Goal: Navigation & Orientation: Find specific page/section

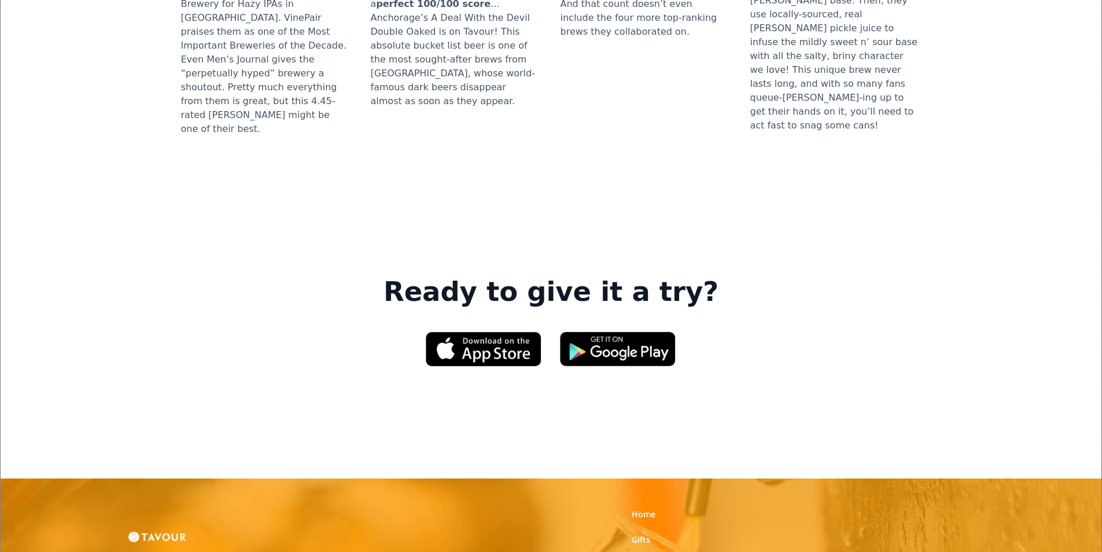
scroll to position [1620, 0]
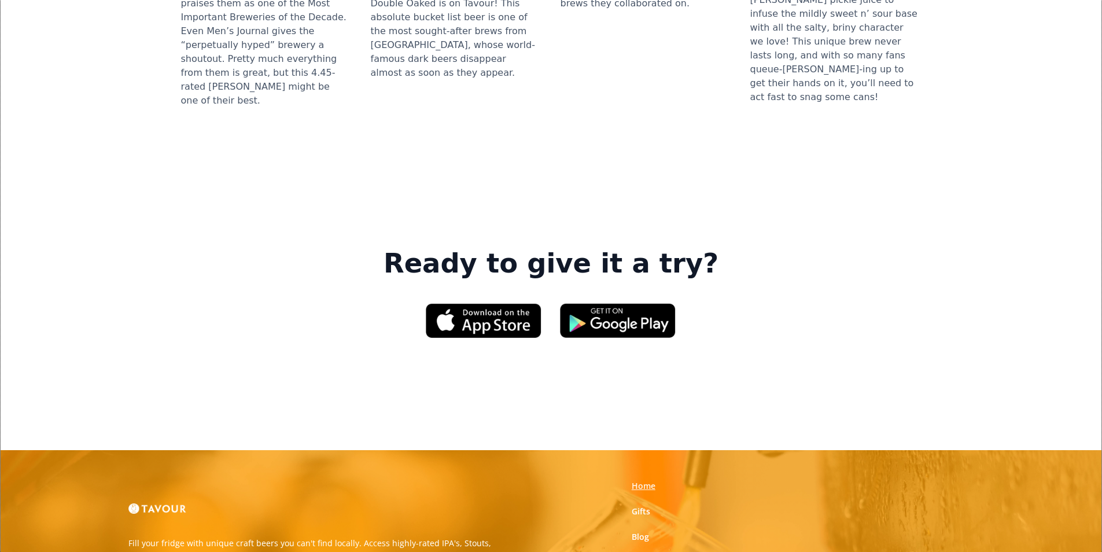
click at [639, 480] on link "Home" at bounding box center [644, 486] width 24 height 12
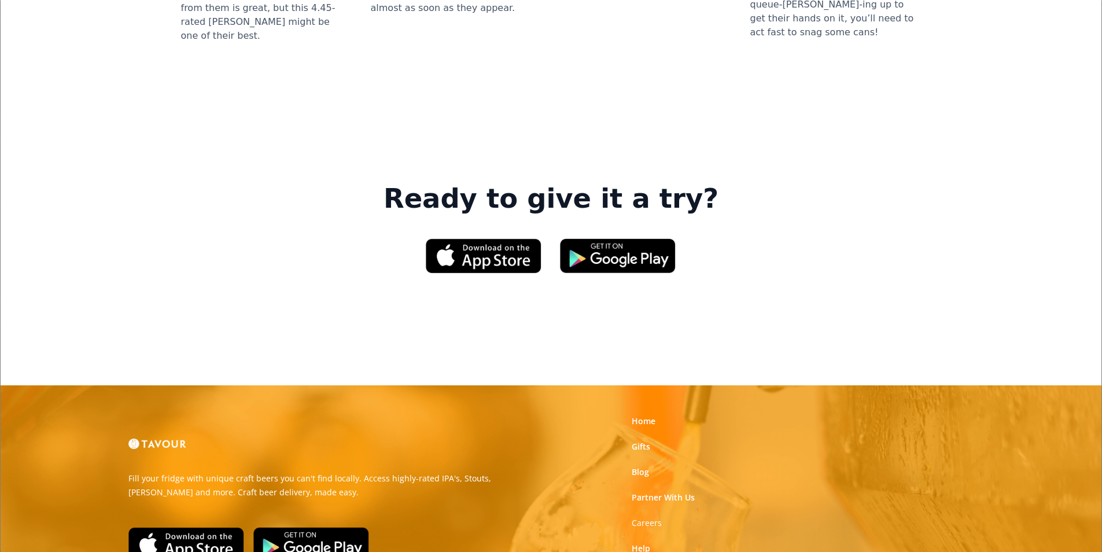
scroll to position [1751, 0]
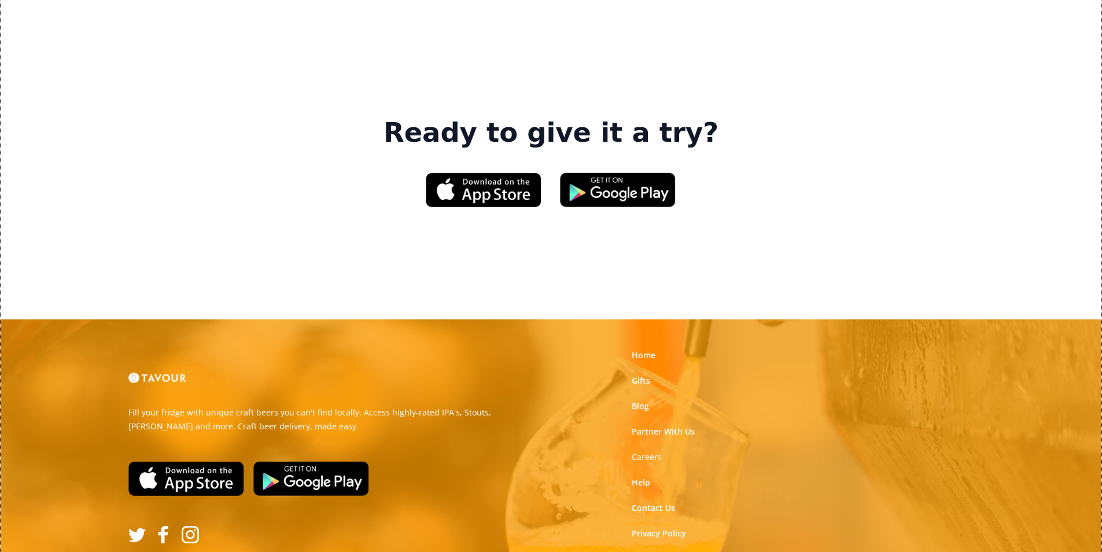
click at [649, 551] on link "Terms of Use" at bounding box center [657, 559] width 51 height 12
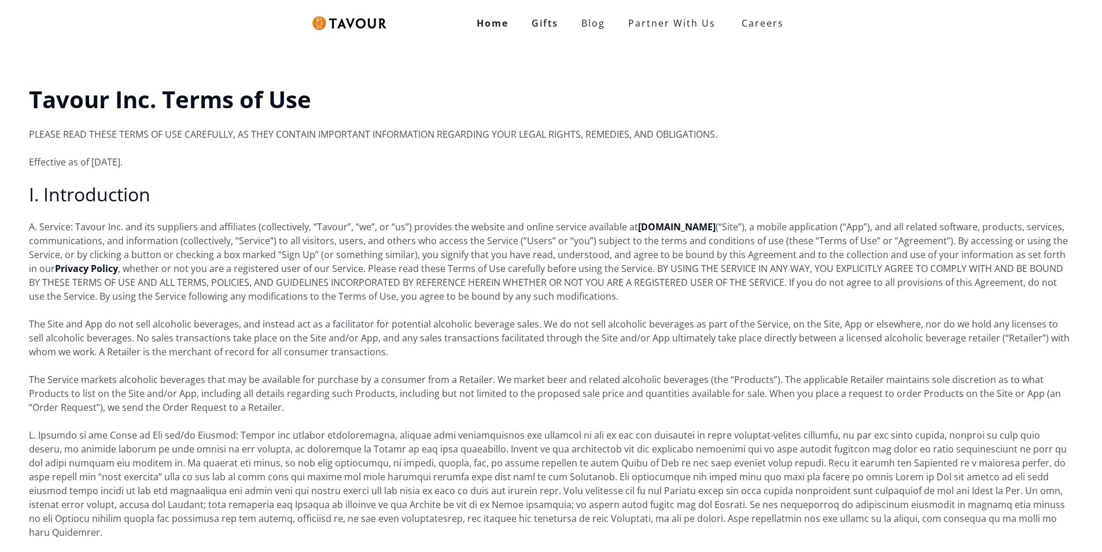
click at [662, 375] on p "The Service markets alcoholic beverages that may be available for purchase by a…" at bounding box center [551, 394] width 1044 height 42
click at [760, 23] on strong "Careers" at bounding box center [763, 23] width 42 height 23
